Goal: Transaction & Acquisition: Book appointment/travel/reservation

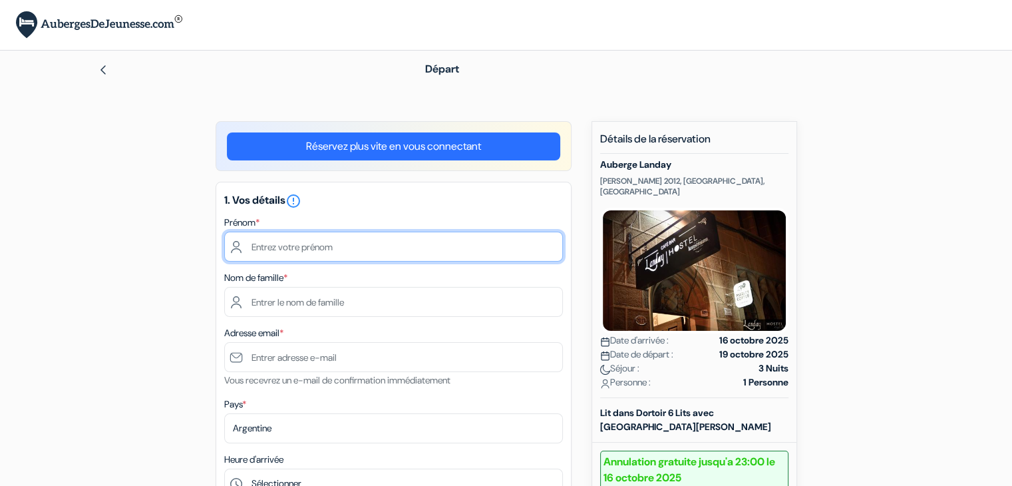
click at [421, 243] on input "text" at bounding box center [393, 247] width 339 height 30
click at [332, 252] on input "text" at bounding box center [393, 247] width 339 height 30
type input "Louis"
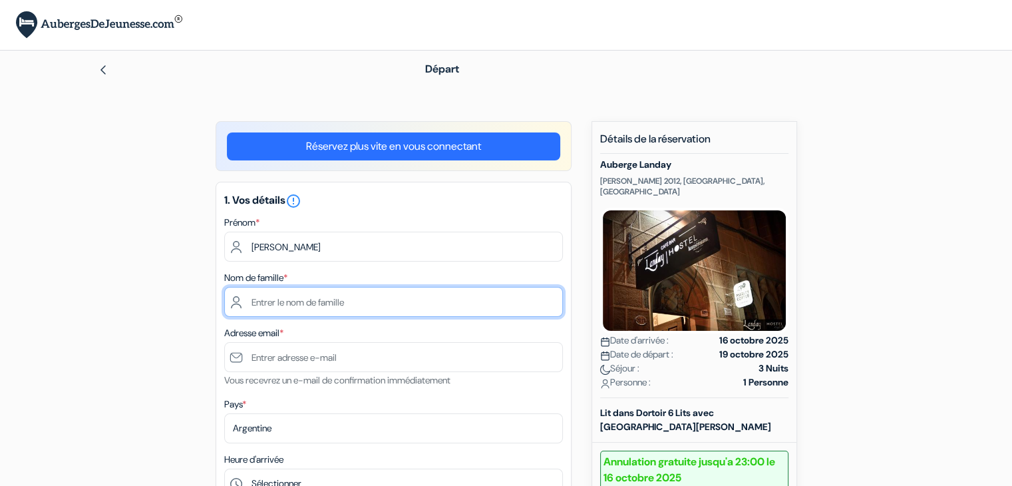
click at [260, 301] on input "text" at bounding box center [393, 302] width 339 height 30
type input "Dassonville"
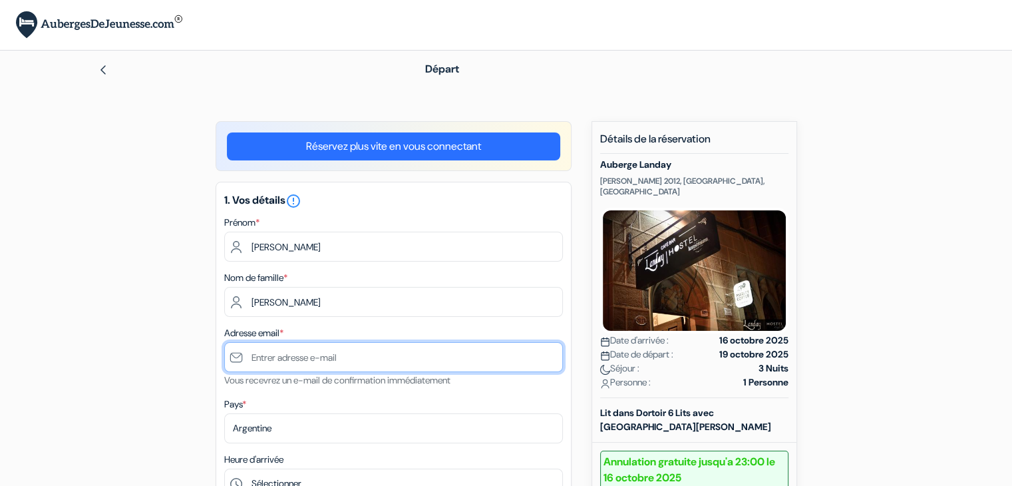
click at [256, 361] on input "text" at bounding box center [393, 357] width 339 height 30
type input "[EMAIL_ADDRESS][DOMAIN_NAME]"
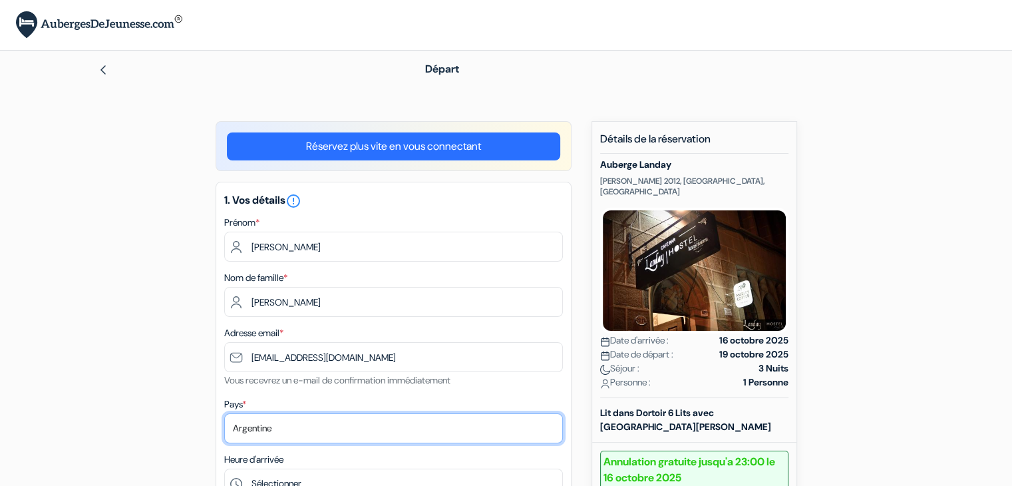
select select "fr"
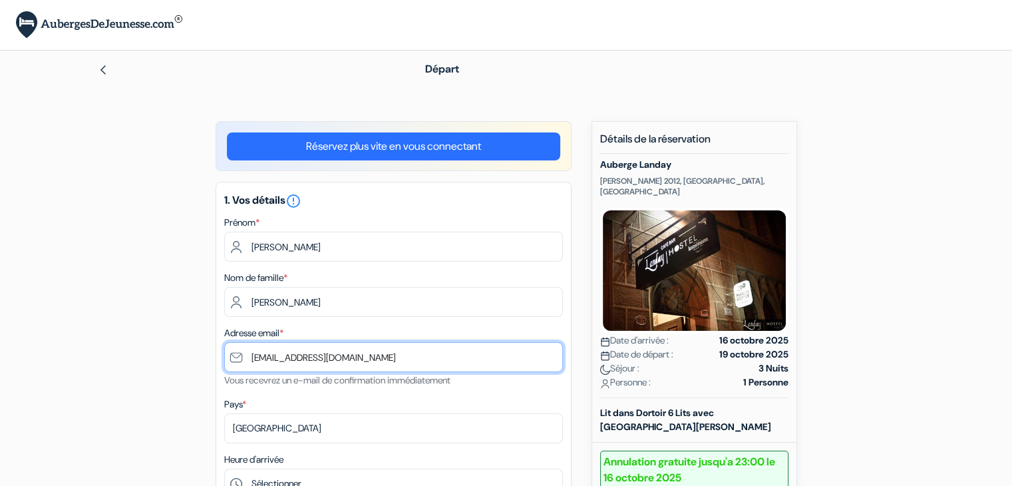
scroll to position [75, 0]
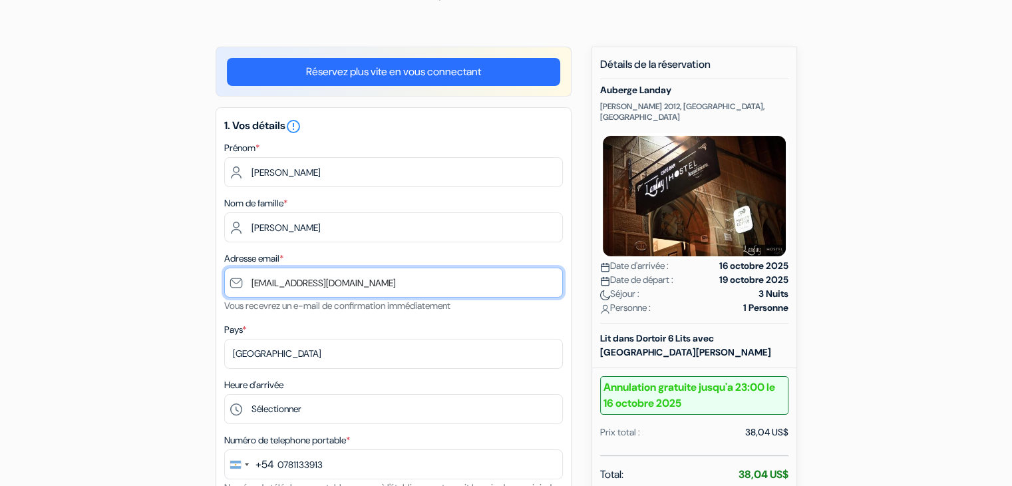
click at [250, 287] on input "[EMAIL_ADDRESS][DOMAIN_NAME]" at bounding box center [393, 283] width 339 height 30
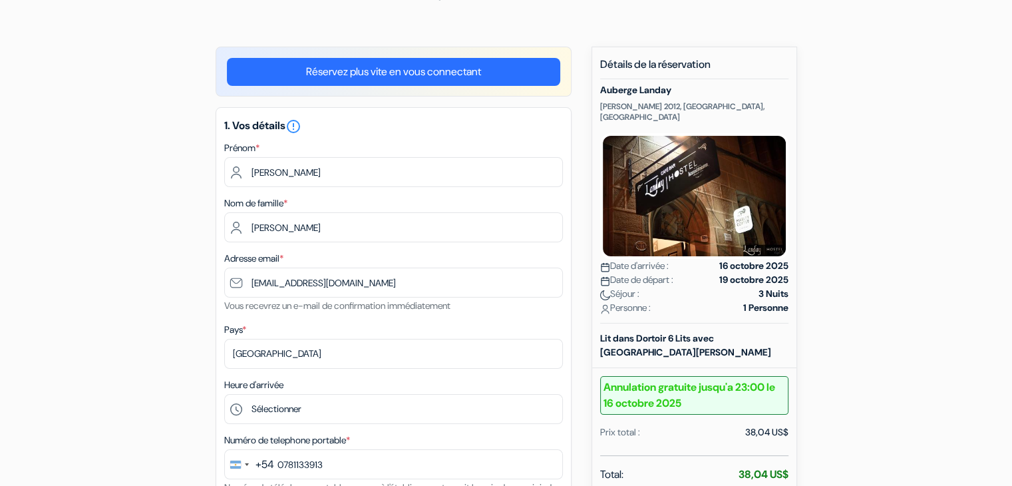
click at [540, 330] on div "Pays * Selectionner le pays Abkhazie Afghanistan Afrique du Sud Albanie Algérie…" at bounding box center [393, 344] width 339 height 47
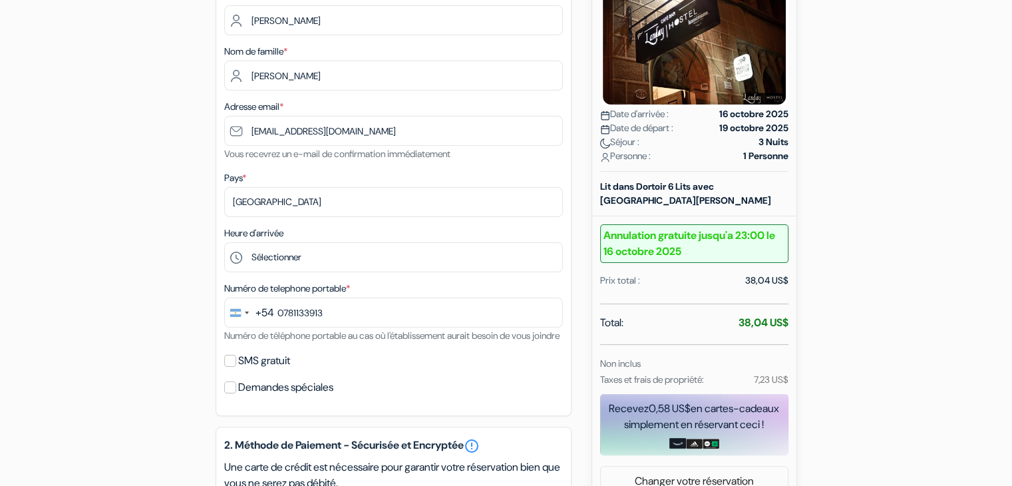
scroll to position [226, 0]
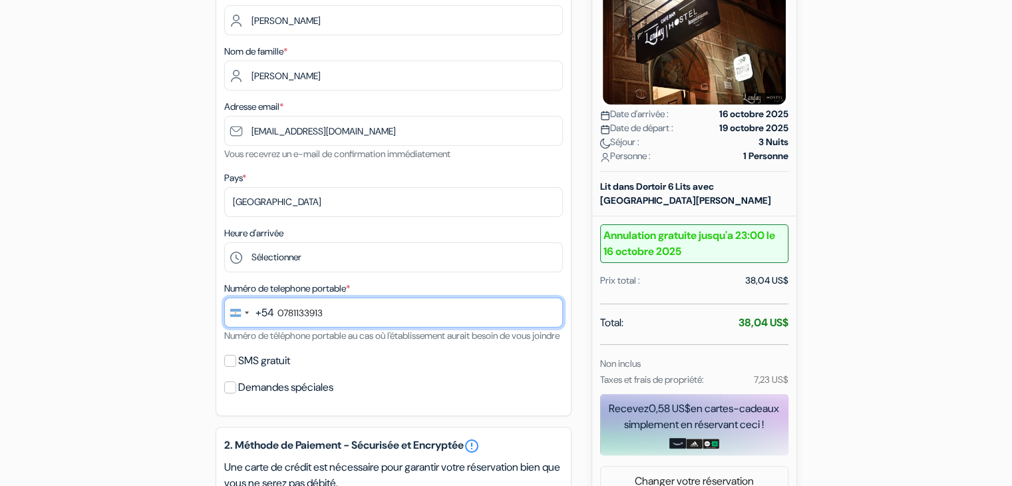
drag, startPoint x: 366, startPoint y: 311, endPoint x: 277, endPoint y: 327, distance: 90.6
click at [277, 327] on input "0781133913" at bounding box center [393, 312] width 339 height 30
click at [393, 317] on input "261 276-3504" at bounding box center [393, 312] width 339 height 30
click at [303, 319] on input "261 276-3504" at bounding box center [393, 312] width 339 height 30
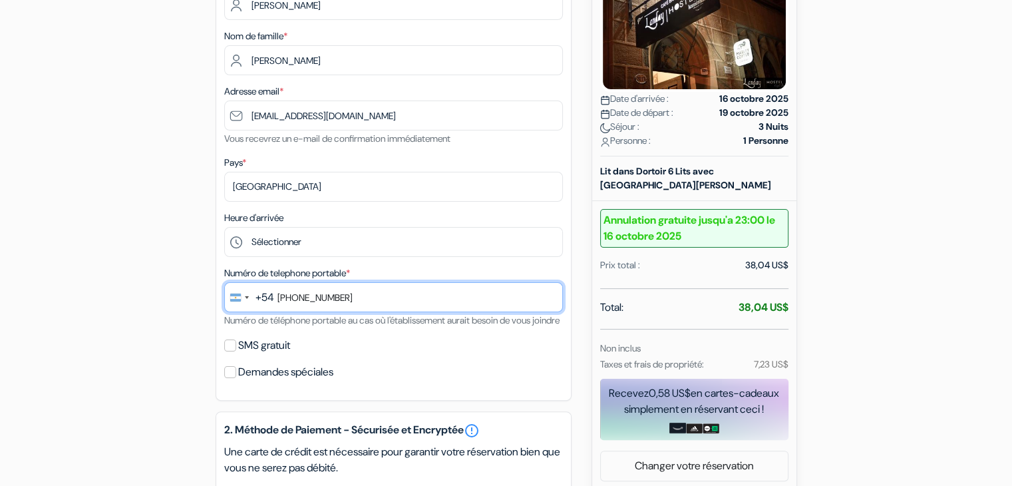
scroll to position [250, 0]
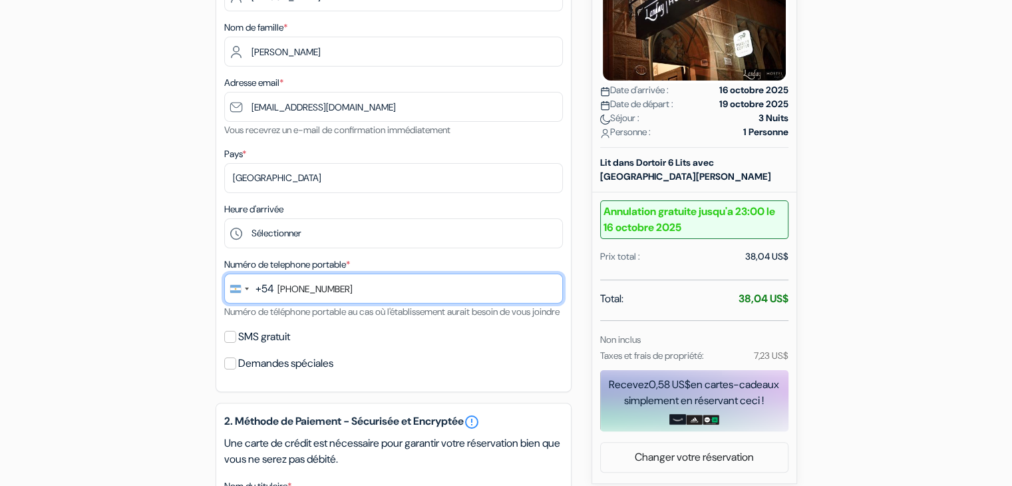
type input "261 276-3504"
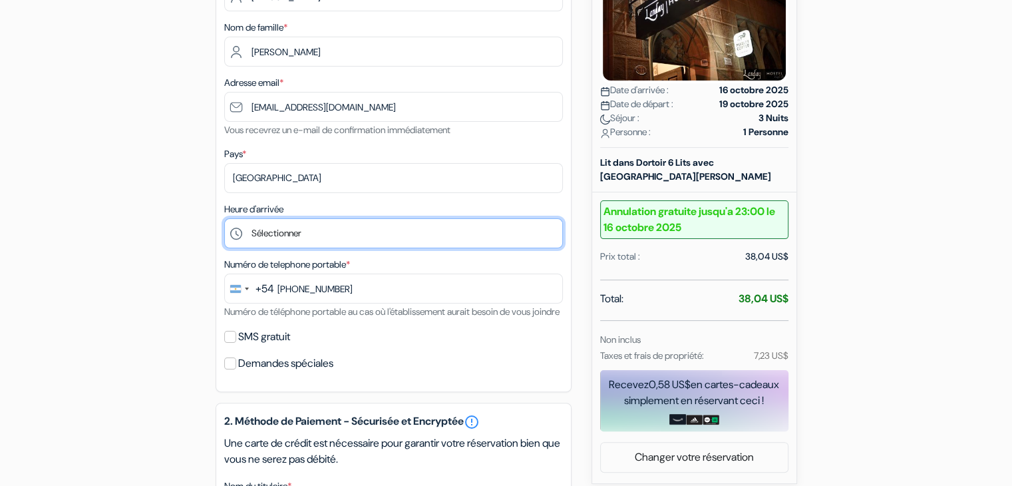
click at [321, 234] on select "Sélectionner 13:00 14:00 15:00 16:00 17:00 18:00 19:00 20:00 21:00 22:00 23:00 …" at bounding box center [393, 233] width 339 height 30
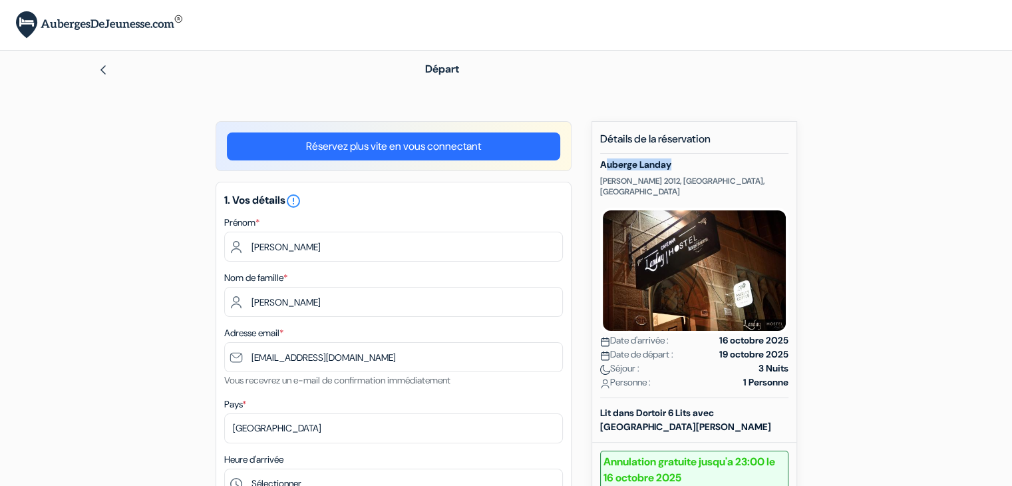
drag, startPoint x: 690, startPoint y: 168, endPoint x: 604, endPoint y: 164, distance: 86.0
click at [604, 164] on h5 "Auberge Landay" at bounding box center [694, 164] width 188 height 11
click at [732, 188] on div "Auberge Landay Erasmo Escala 2012, Santiago, Chili Date d'arrivée : 16 octobre …" at bounding box center [694, 278] width 188 height 239
drag, startPoint x: 732, startPoint y: 183, endPoint x: 591, endPoint y: 161, distance: 142.8
click at [592, 161] on div "Nouvelle Réservation Détails de la réservation Auberge Landay Erasmo Escala 201…" at bounding box center [695, 427] width 206 height 613
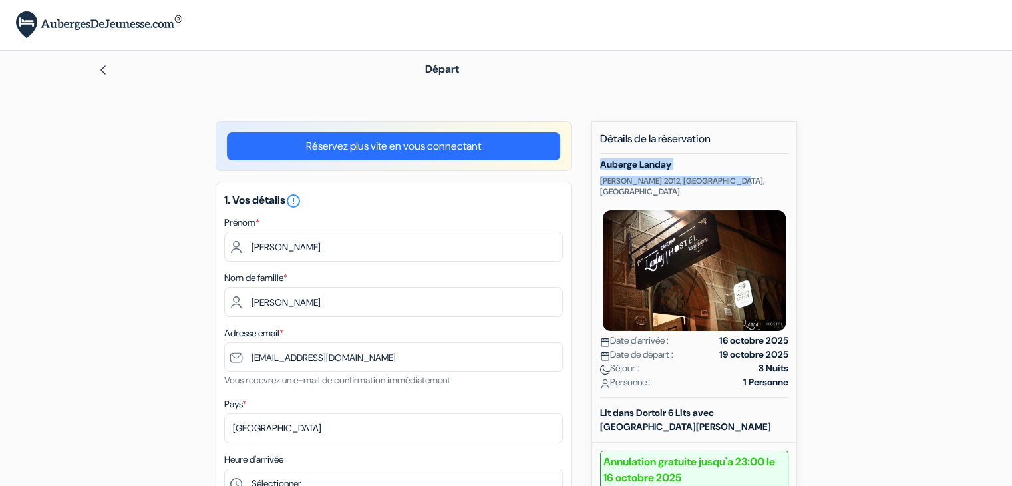
copy div "Auberge Landay Erasmo Escala 2012, Santiago, Chil"
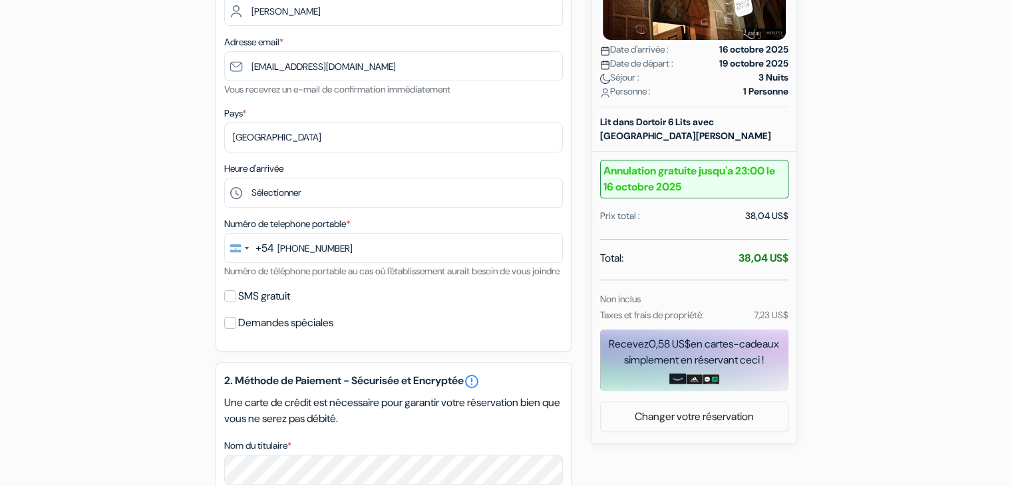
scroll to position [292, 0]
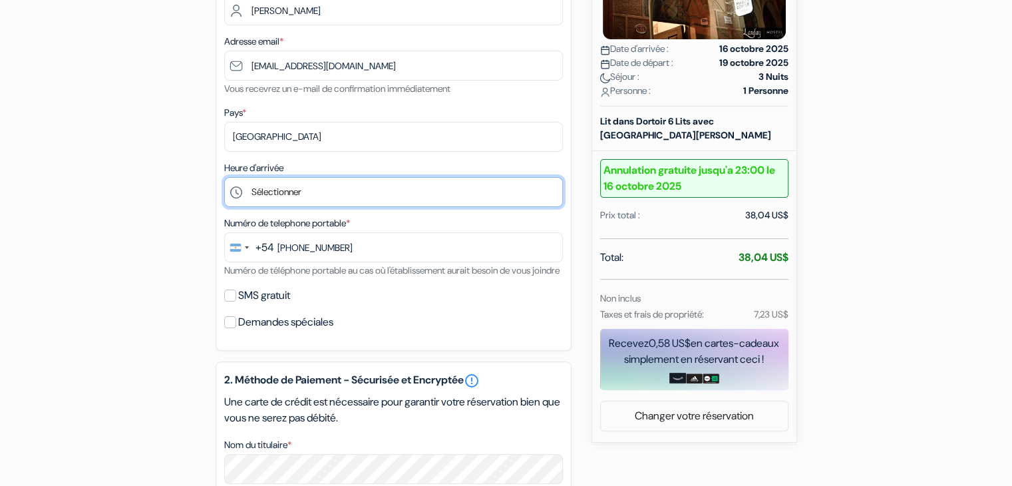
click at [385, 185] on select "Sélectionner 13:00 14:00 15:00 16:00 17:00 18:00 19:00 20:00 21:00 22:00 23:00 …" at bounding box center [393, 192] width 339 height 30
select select "17"
click at [224, 178] on select "Sélectionner 13:00 14:00 15:00 16:00 17:00 18:00 19:00 20:00 21:00 22:00 23:00 …" at bounding box center [393, 192] width 339 height 30
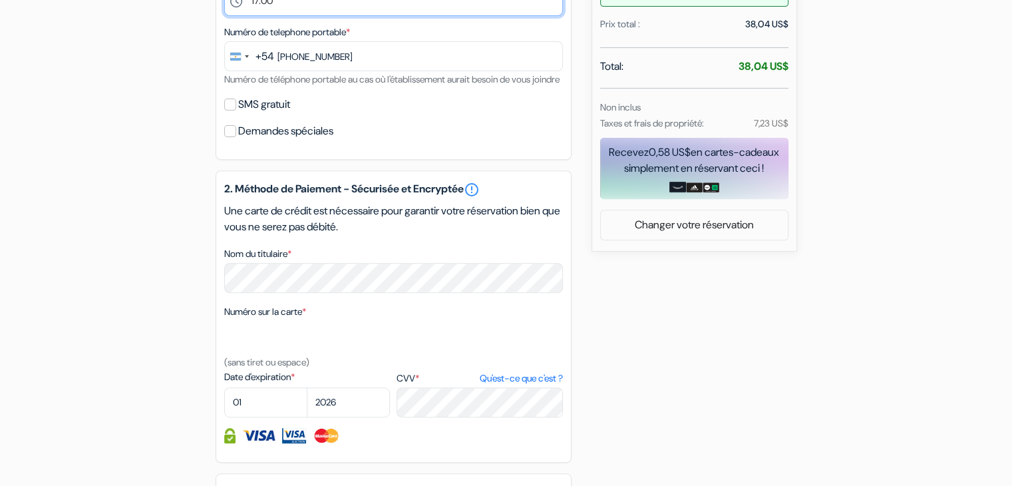
scroll to position [580, 0]
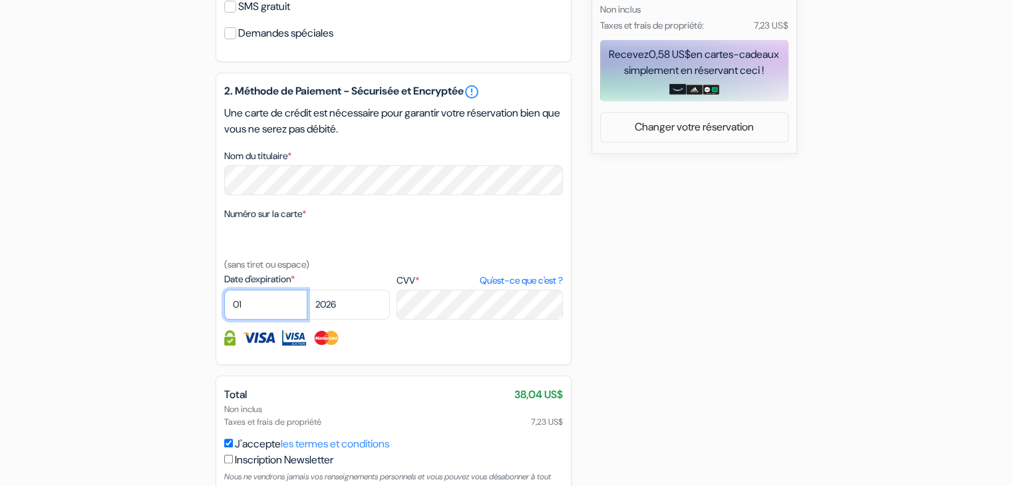
select select "09"
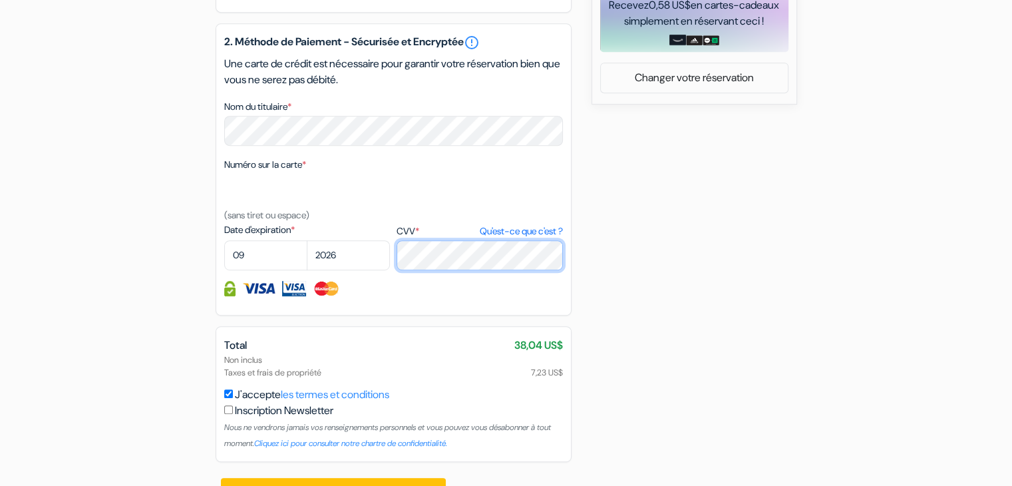
scroll to position [680, 0]
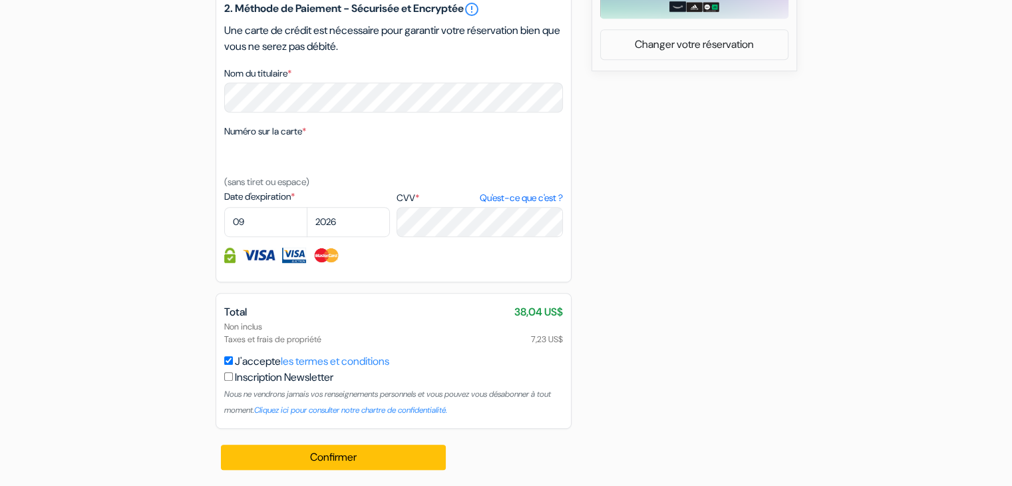
click at [445, 252] on div at bounding box center [393, 255] width 339 height 15
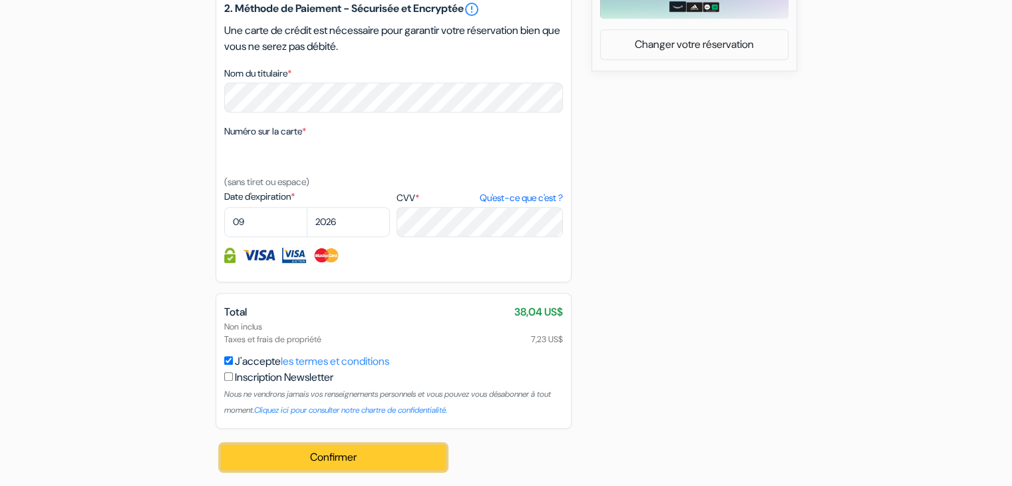
click at [317, 452] on button "Confirmer Loading..." at bounding box center [334, 457] width 226 height 25
